Goal: Find specific page/section: Find specific page/section

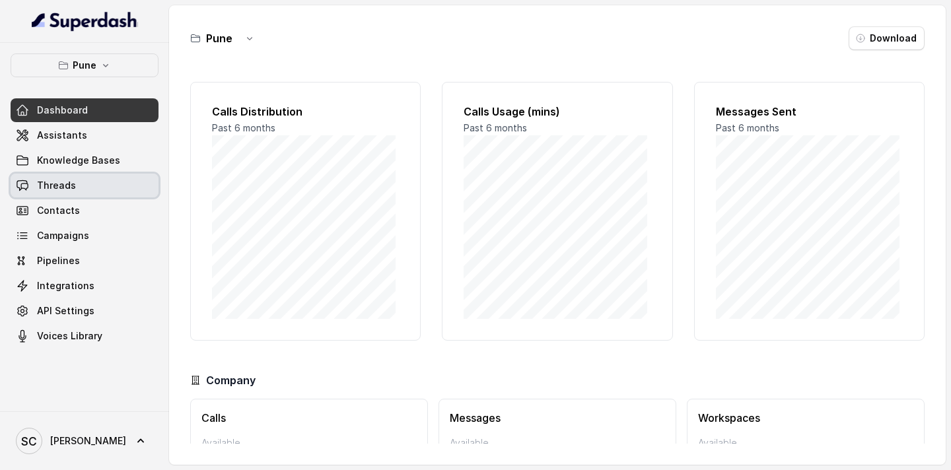
click at [95, 189] on link "Threads" at bounding box center [85, 186] width 148 height 24
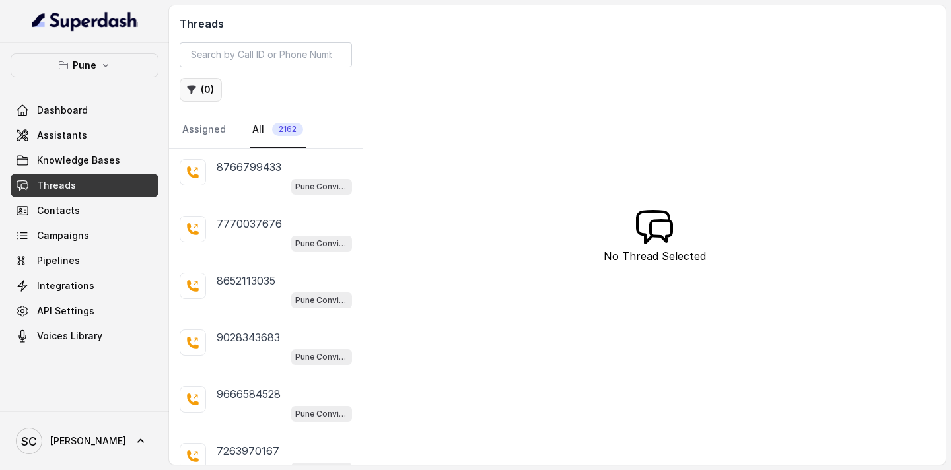
click at [207, 88] on button "( 0 )" at bounding box center [201, 90] width 42 height 24
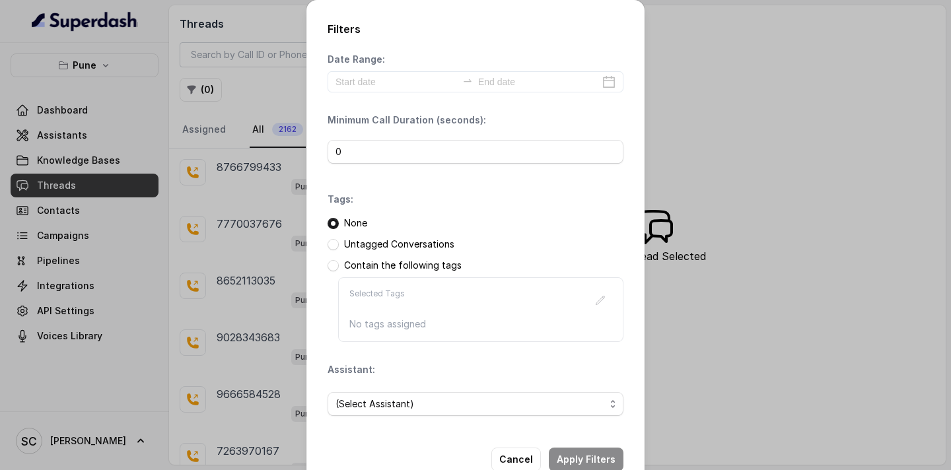
scroll to position [33, 0]
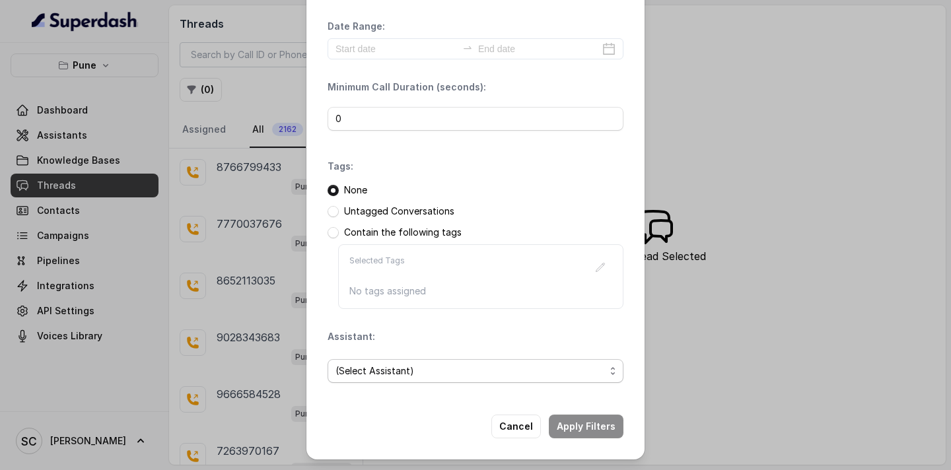
click at [389, 365] on span "(Select Assistant)" at bounding box center [469, 371] width 269 height 16
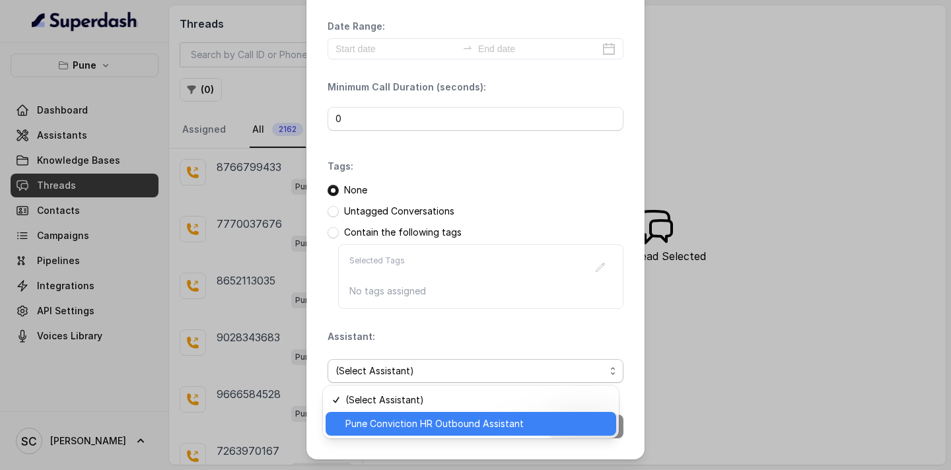
click at [386, 430] on span "Pune Conviction HR Outbound Assistant" at bounding box center [476, 424] width 263 height 16
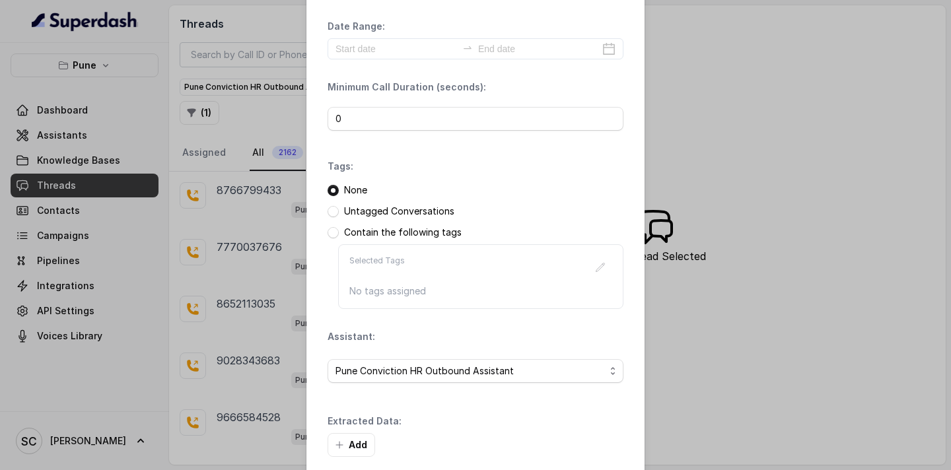
scroll to position [96, 0]
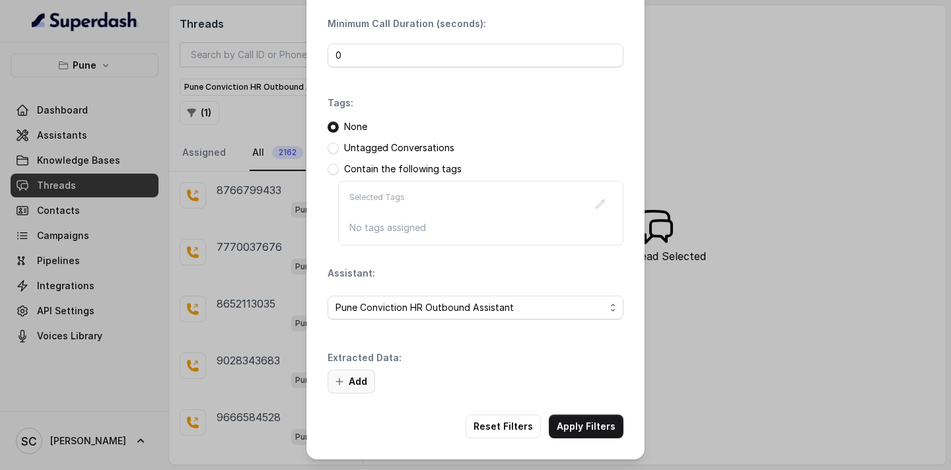
click at [355, 382] on button "Add" at bounding box center [351, 382] width 48 height 24
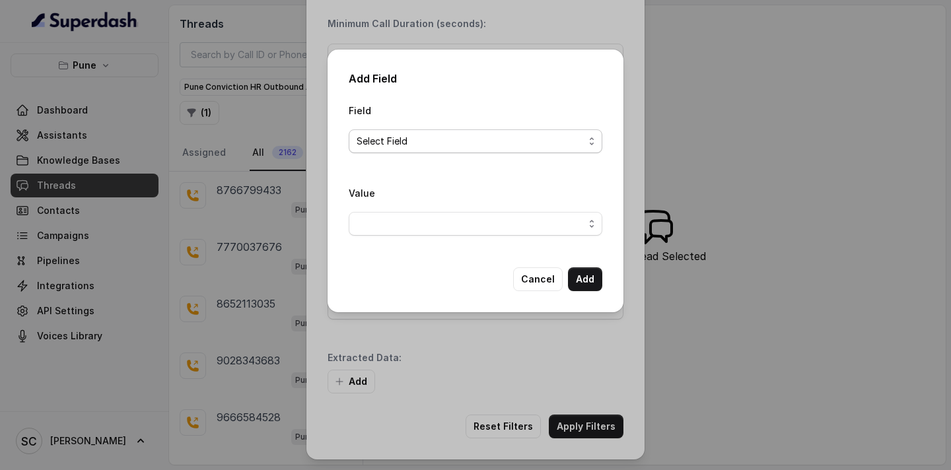
click at [428, 135] on span "Select Field" at bounding box center [470, 141] width 227 height 16
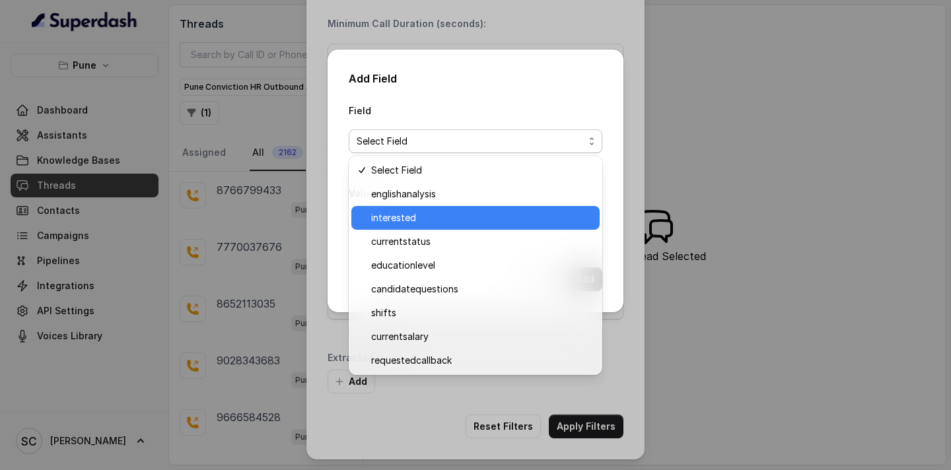
click at [413, 215] on span "interested" at bounding box center [481, 218] width 221 height 16
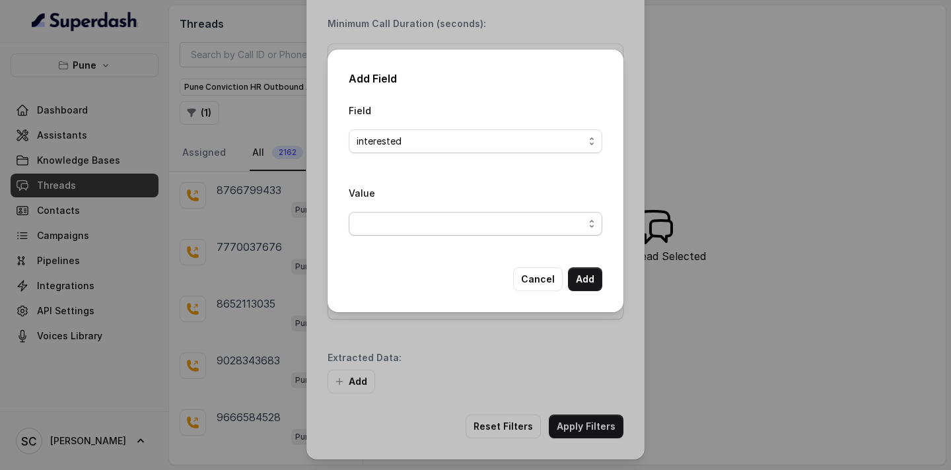
click at [450, 225] on span "button" at bounding box center [476, 224] width 254 height 24
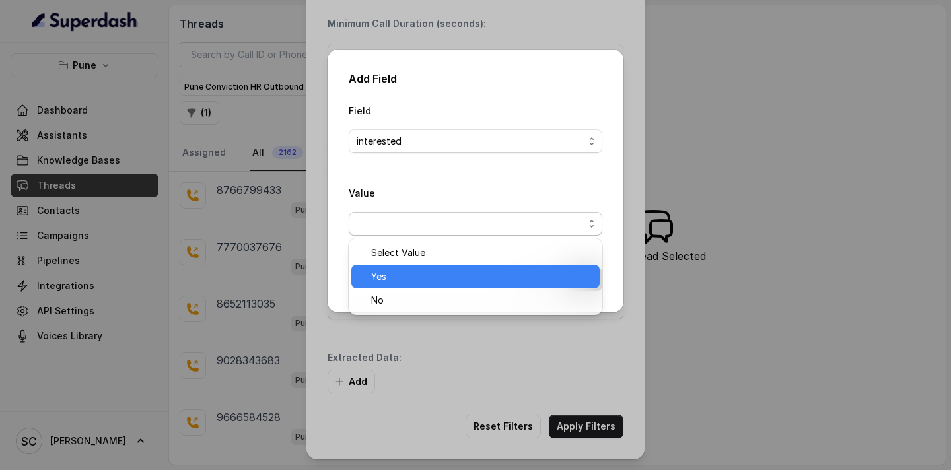
click at [415, 279] on span "Yes" at bounding box center [481, 277] width 221 height 16
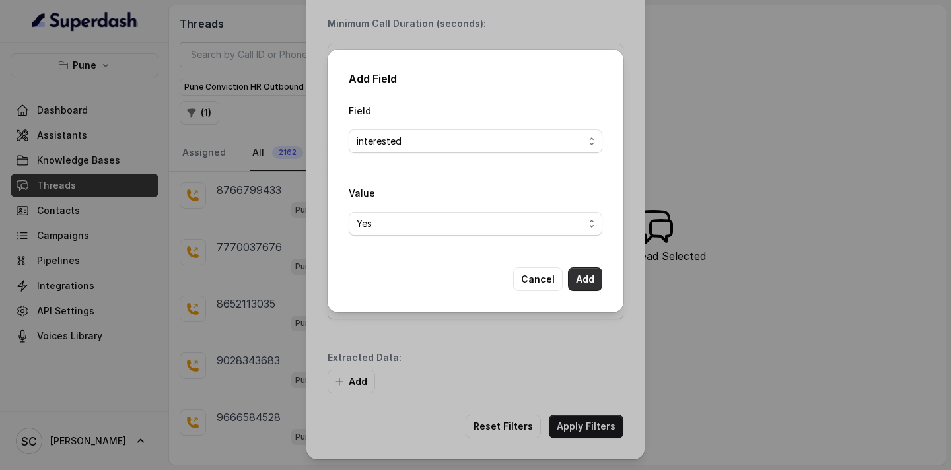
click at [592, 282] on button "Add" at bounding box center [585, 279] width 34 height 24
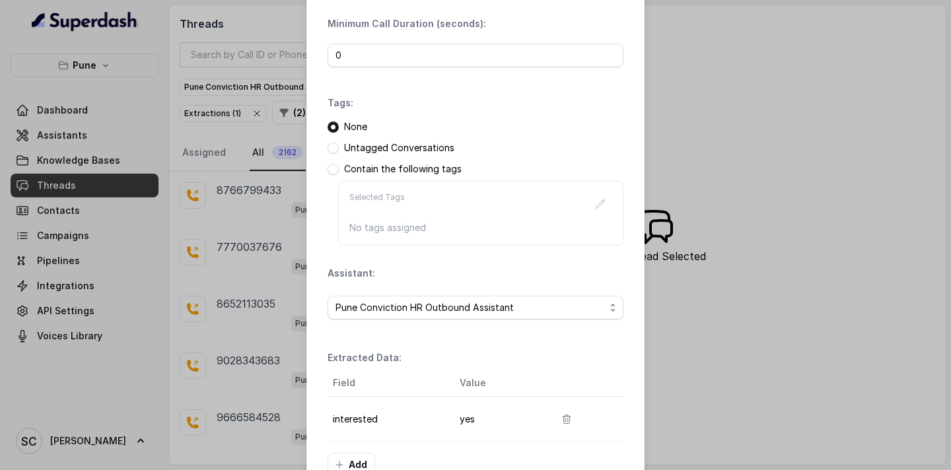
scroll to position [180, 0]
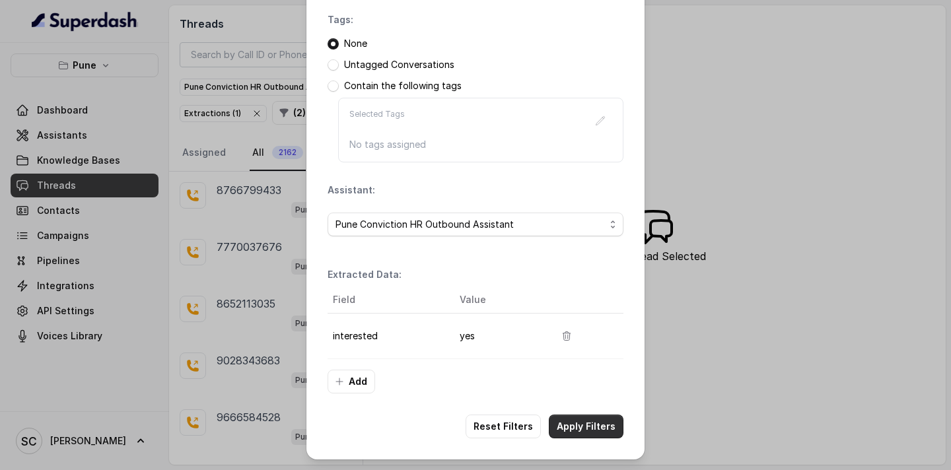
click at [592, 423] on button "Apply Filters" at bounding box center [586, 427] width 75 height 24
